Goal: Navigation & Orientation: Find specific page/section

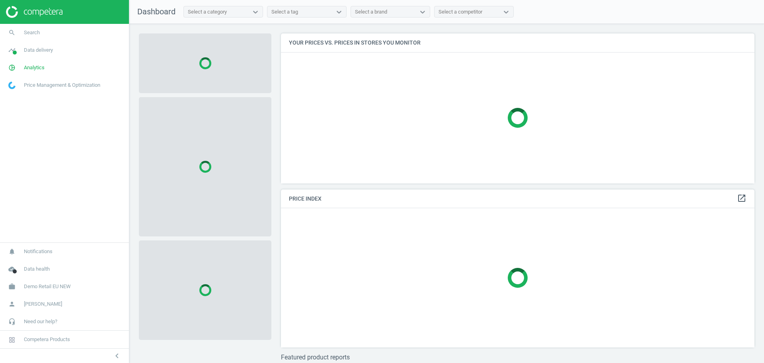
scroll to position [165, 481]
click at [33, 284] on span "Demo Retail EU NEW" at bounding box center [47, 286] width 47 height 7
click at [29, 262] on span "Switch campaign" at bounding box center [26, 263] width 35 height 6
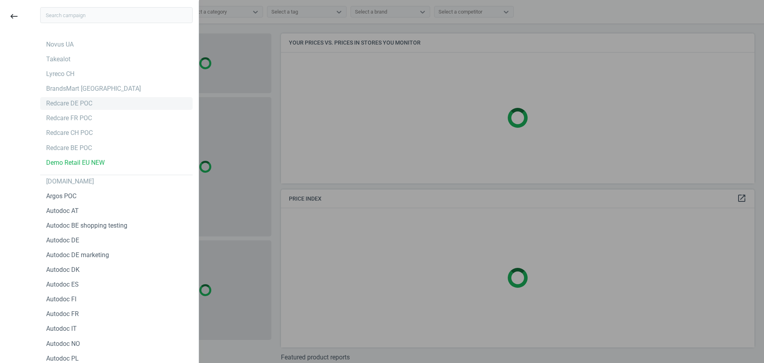
click at [98, 103] on div "Redcare DE POC" at bounding box center [116, 103] width 152 height 13
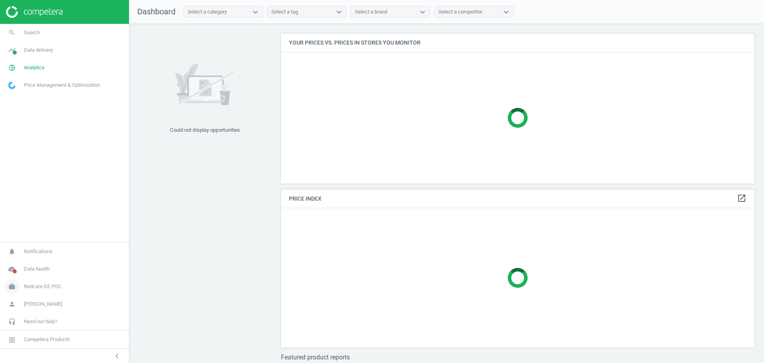
scroll to position [205, 481]
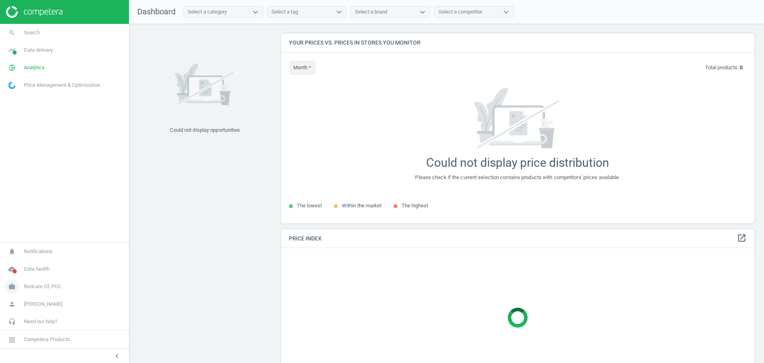
click at [41, 282] on link "work Redcare DE POC" at bounding box center [64, 286] width 129 height 17
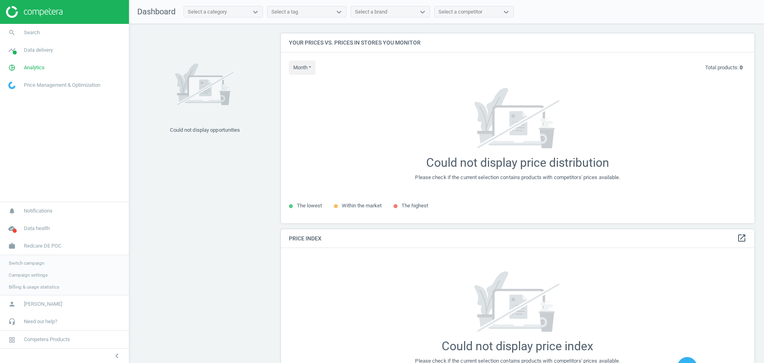
click at [30, 275] on span "Campaign settings" at bounding box center [28, 275] width 39 height 6
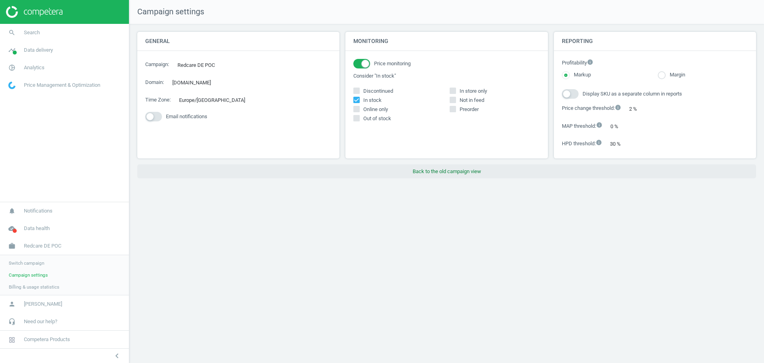
click at [445, 167] on button "Back to the old campaign view" at bounding box center [446, 171] width 618 height 14
